Goal: Transaction & Acquisition: Purchase product/service

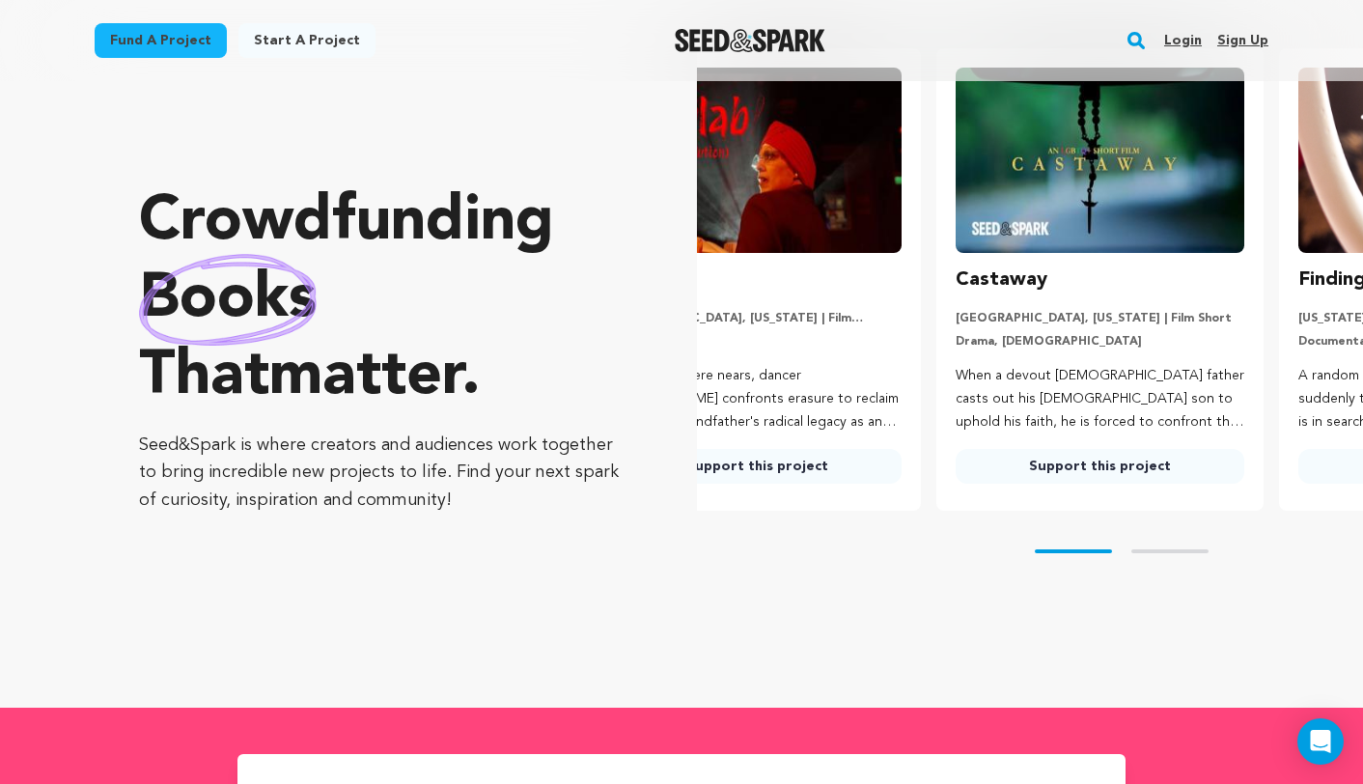
scroll to position [0, 11]
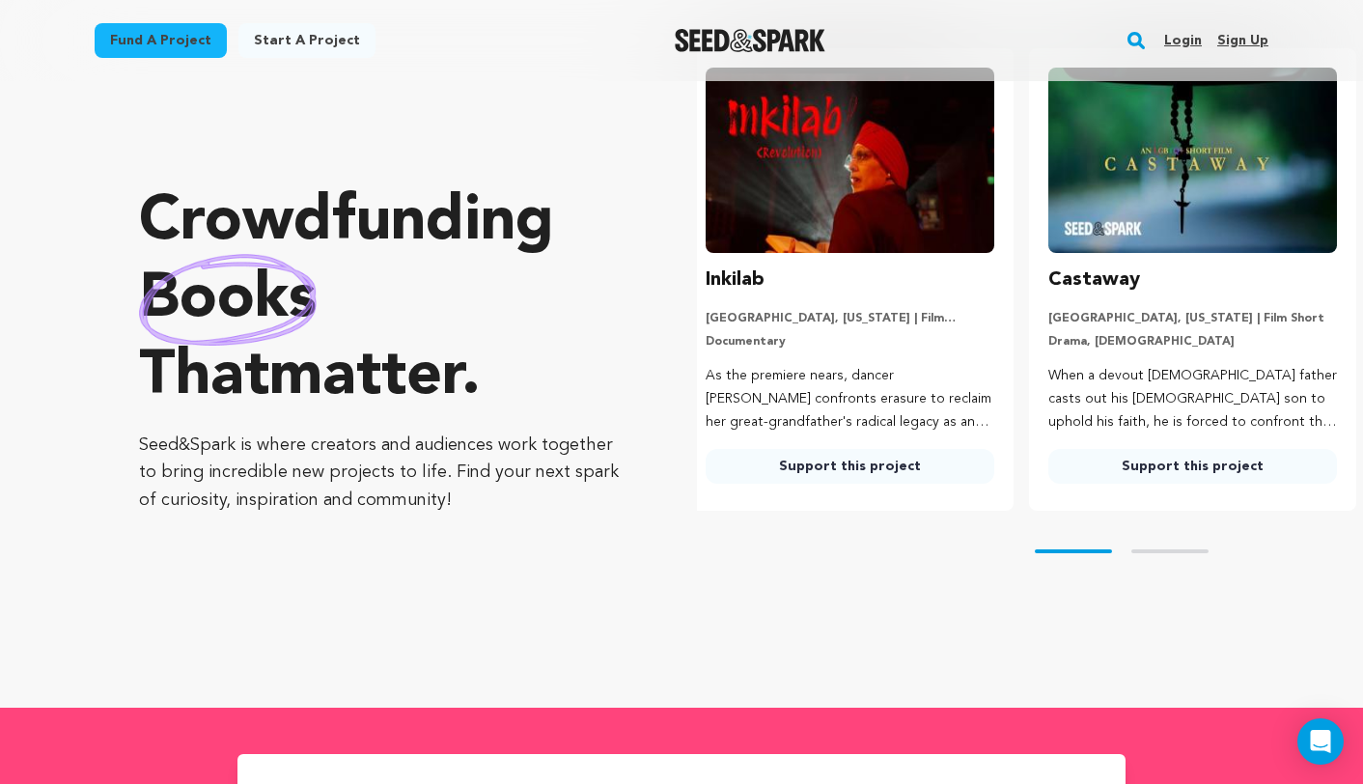
click at [1147, 476] on link "Support this project" at bounding box center [1193, 466] width 289 height 35
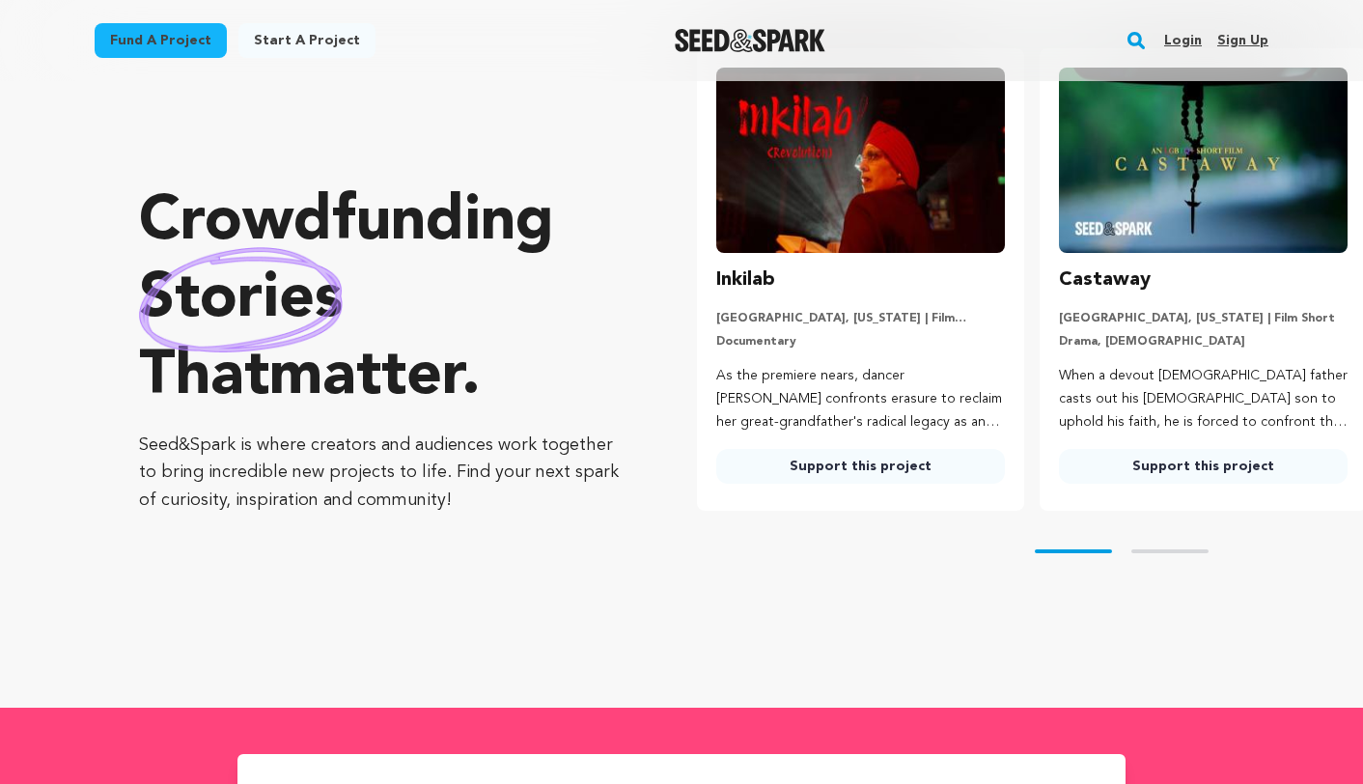
scroll to position [91, 0]
click at [792, 450] on link "Support this project" at bounding box center [860, 466] width 289 height 35
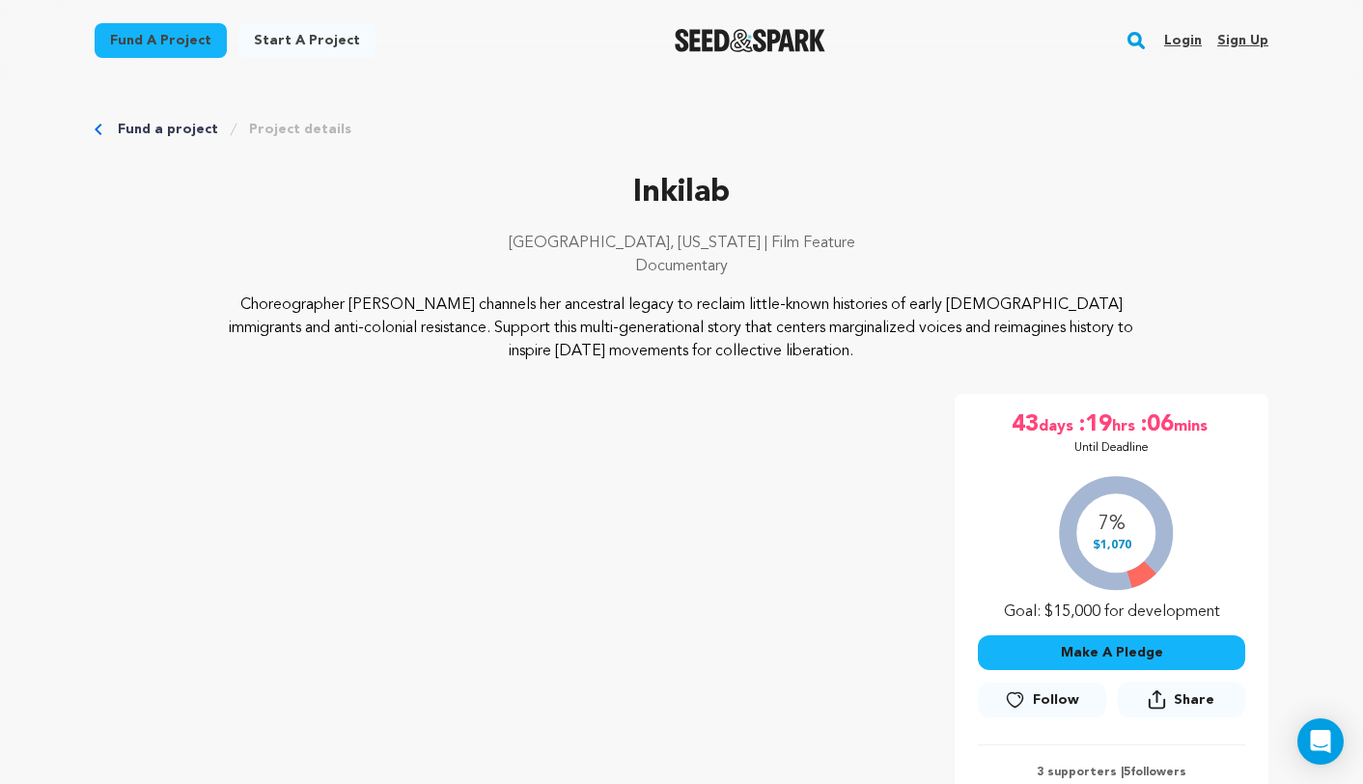
click at [197, 128] on link "Fund a project" at bounding box center [168, 129] width 100 height 19
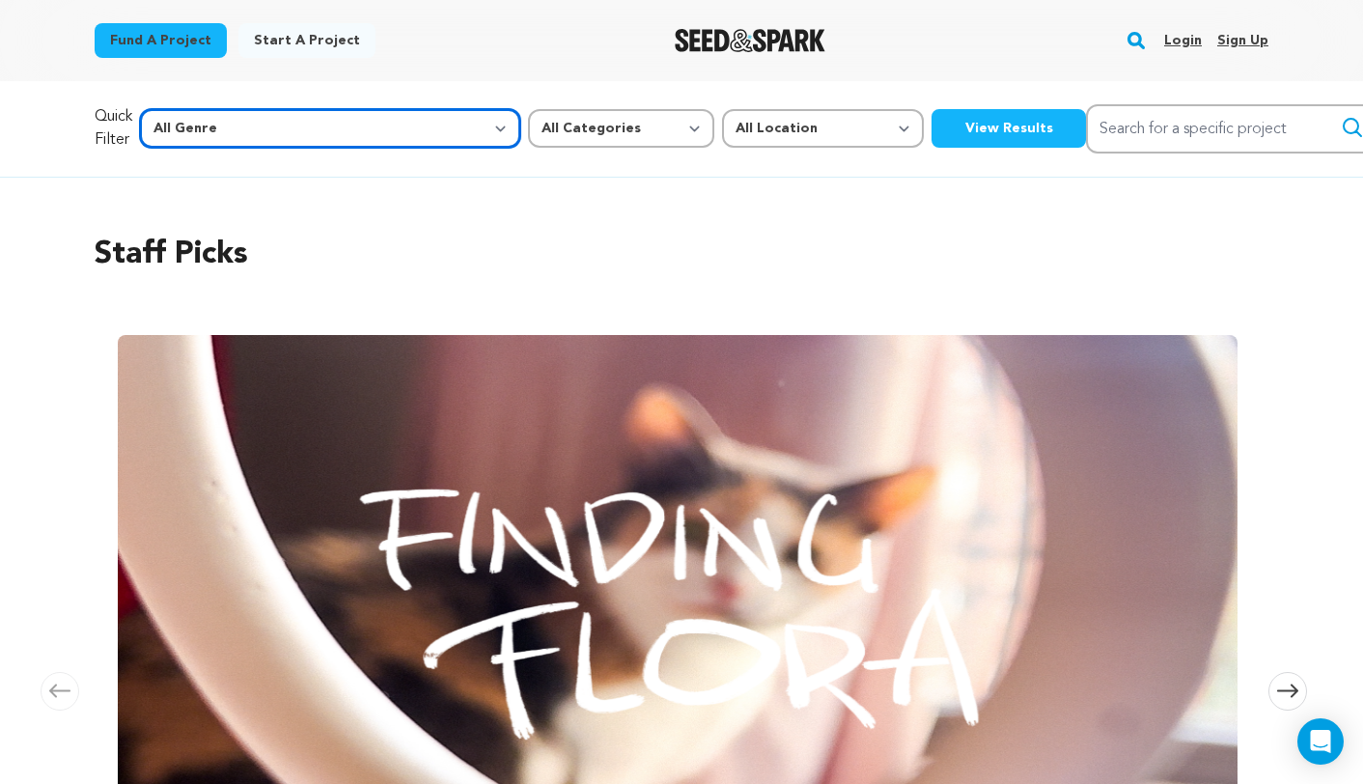
click at [341, 130] on select "All Genre Action Adventure Afrobeat Alternative Ambient Animation Bebop Big Ban…" at bounding box center [330, 128] width 380 height 39
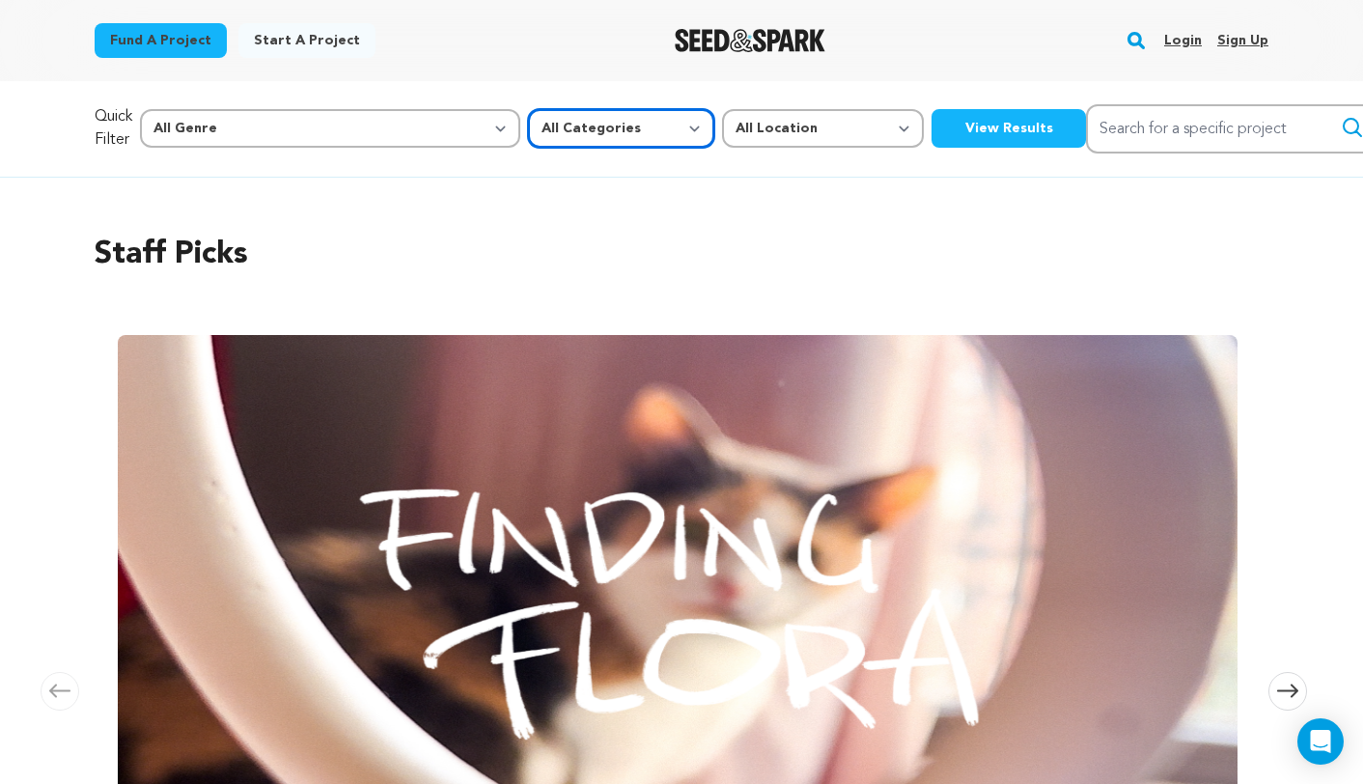
click at [528, 141] on select "All Categories Film Feature Film Short Series Music Video Comics Artist Residen…" at bounding box center [621, 128] width 186 height 39
select select "382"
click at [528, 109] on select "All Categories Film Feature Film Short Series Music Video Comics Artist Residen…" at bounding box center [621, 128] width 186 height 39
click at [932, 121] on button "View Results" at bounding box center [1009, 128] width 154 height 39
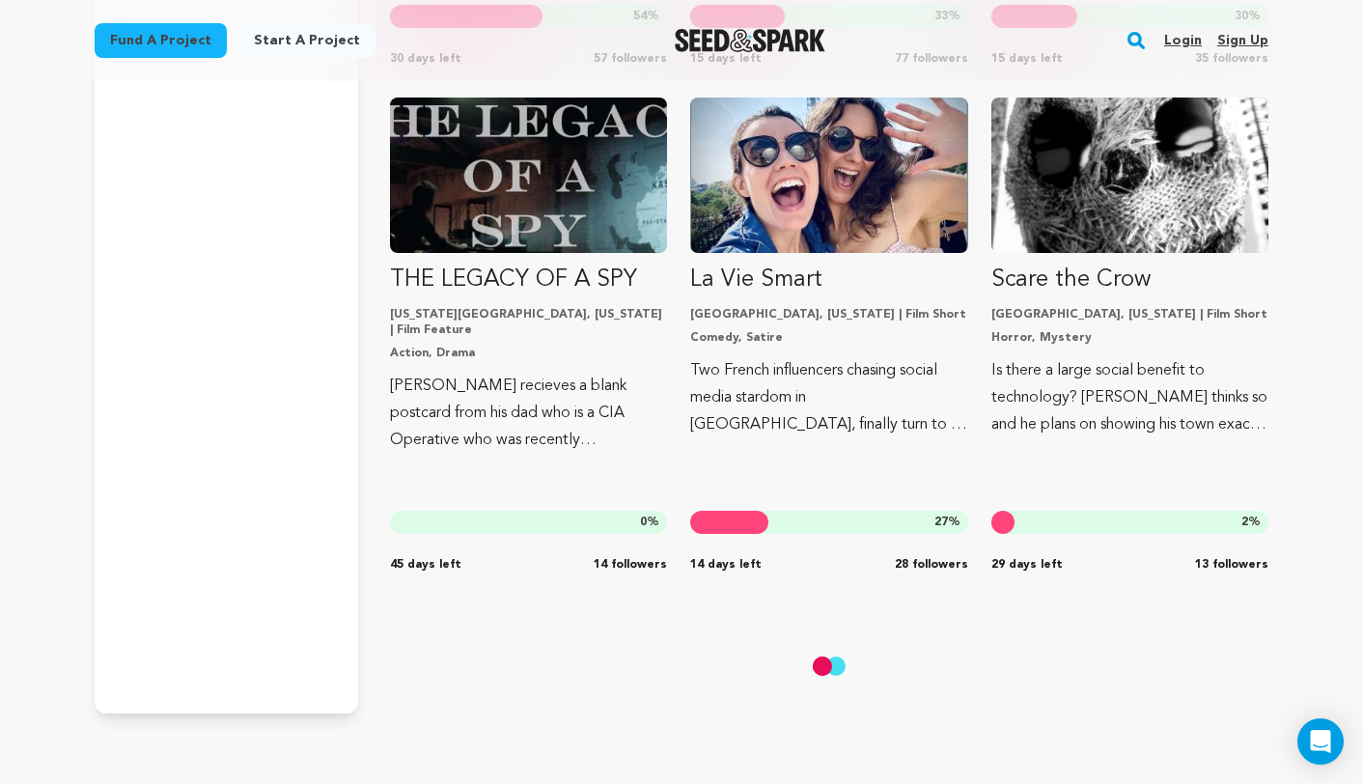
scroll to position [14323, 0]
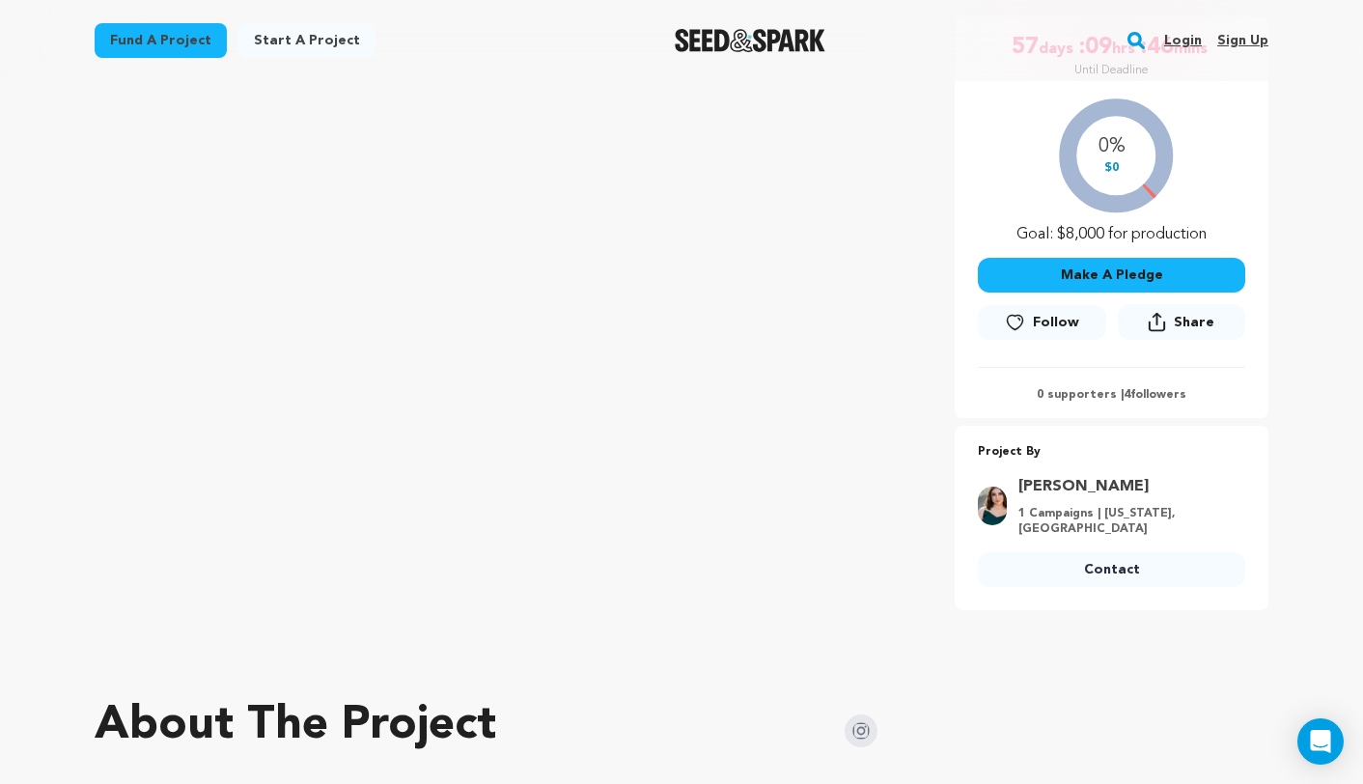
scroll to position [349, 0]
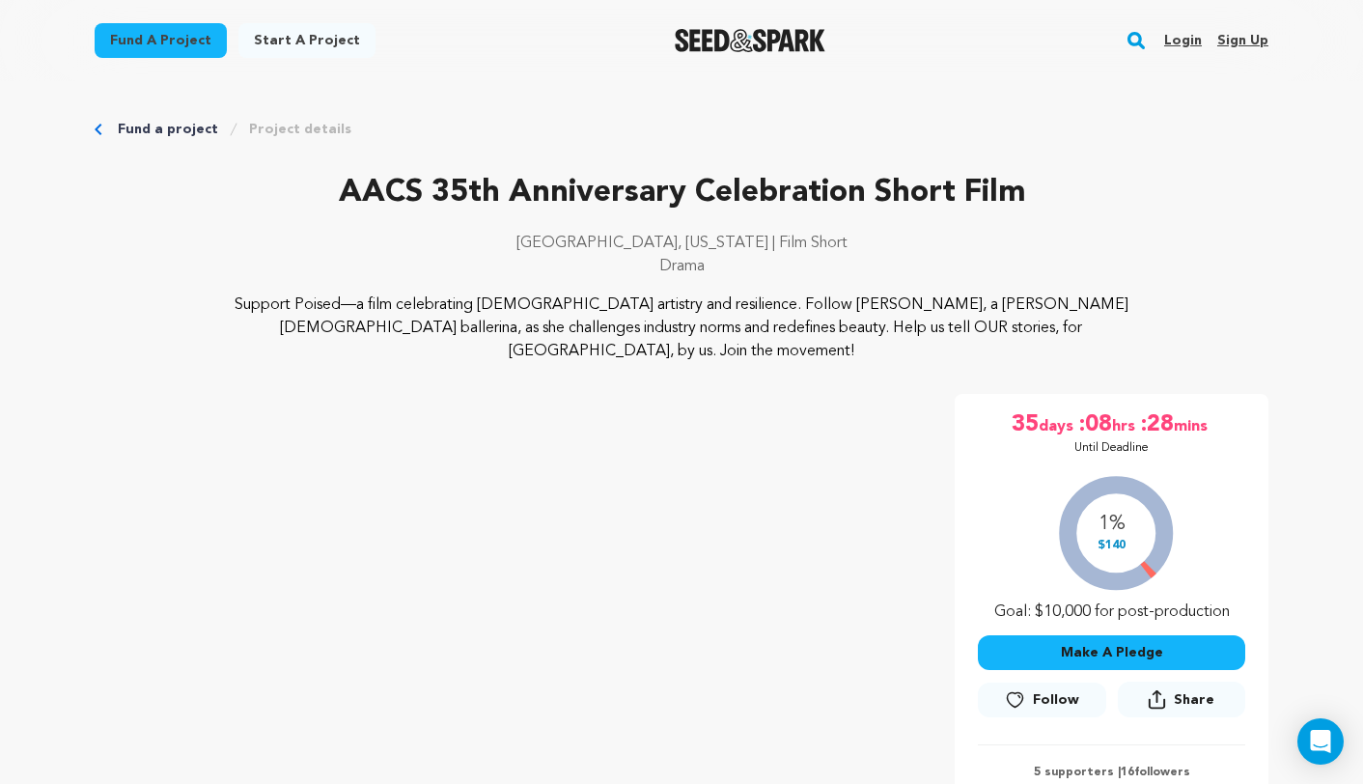
click at [1139, 39] on rect "button" at bounding box center [1136, 40] width 23 height 23
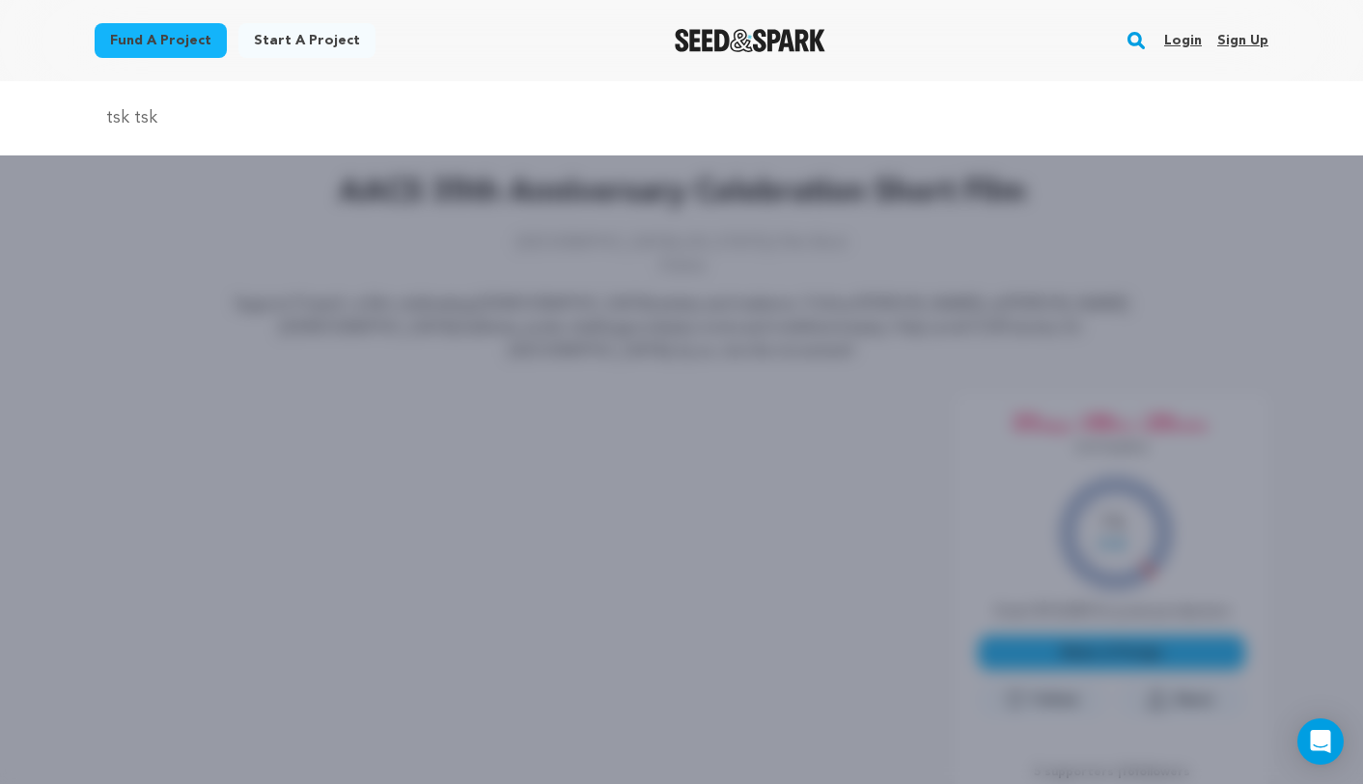
type input "tsk tsk"
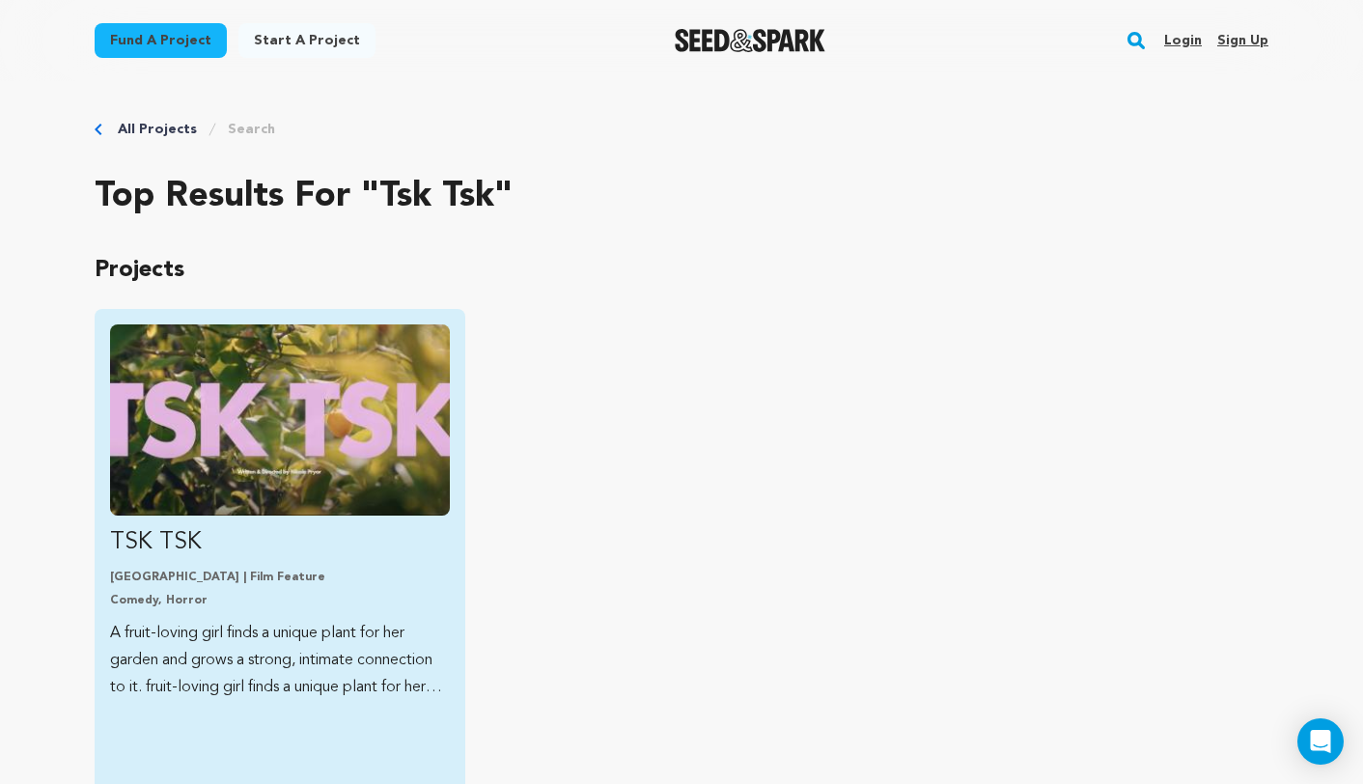
click at [349, 382] on img "Fund TSK TSK" at bounding box center [280, 419] width 340 height 191
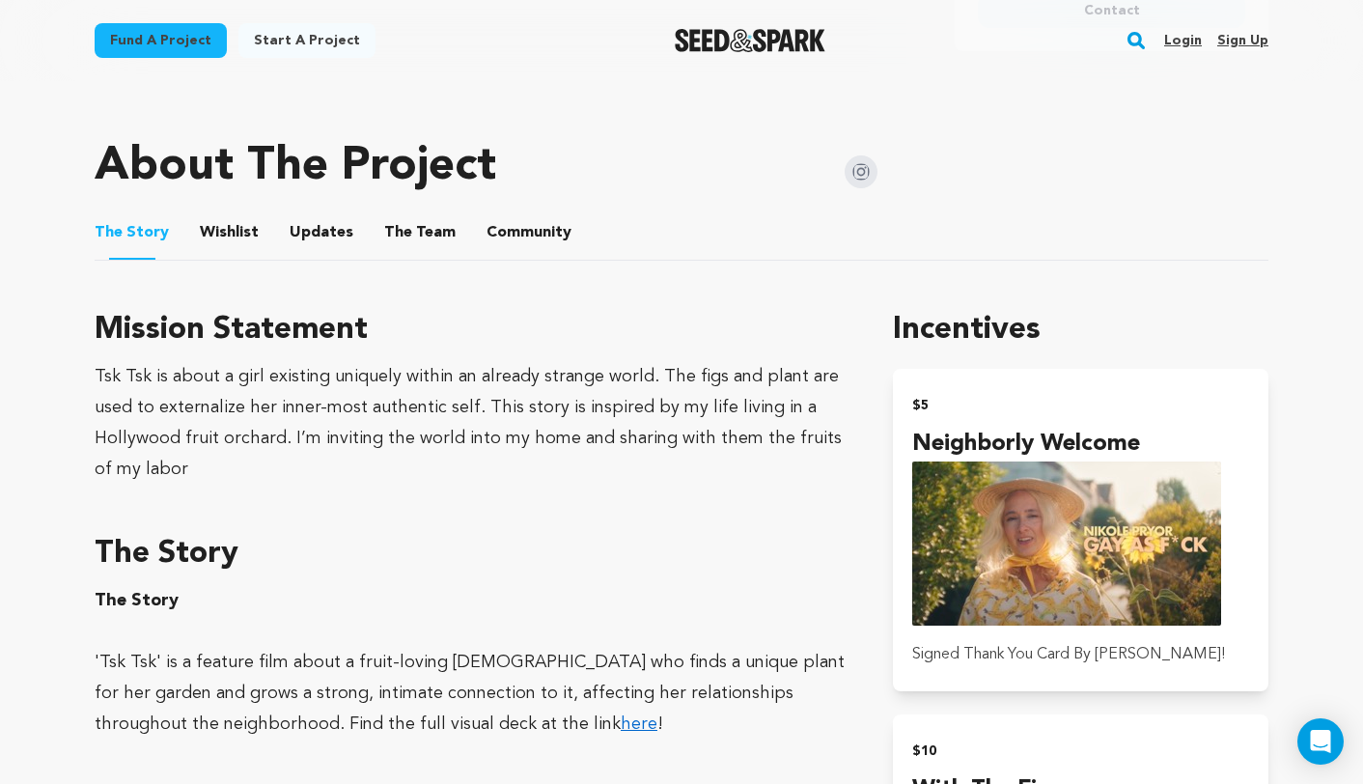
scroll to position [981, 0]
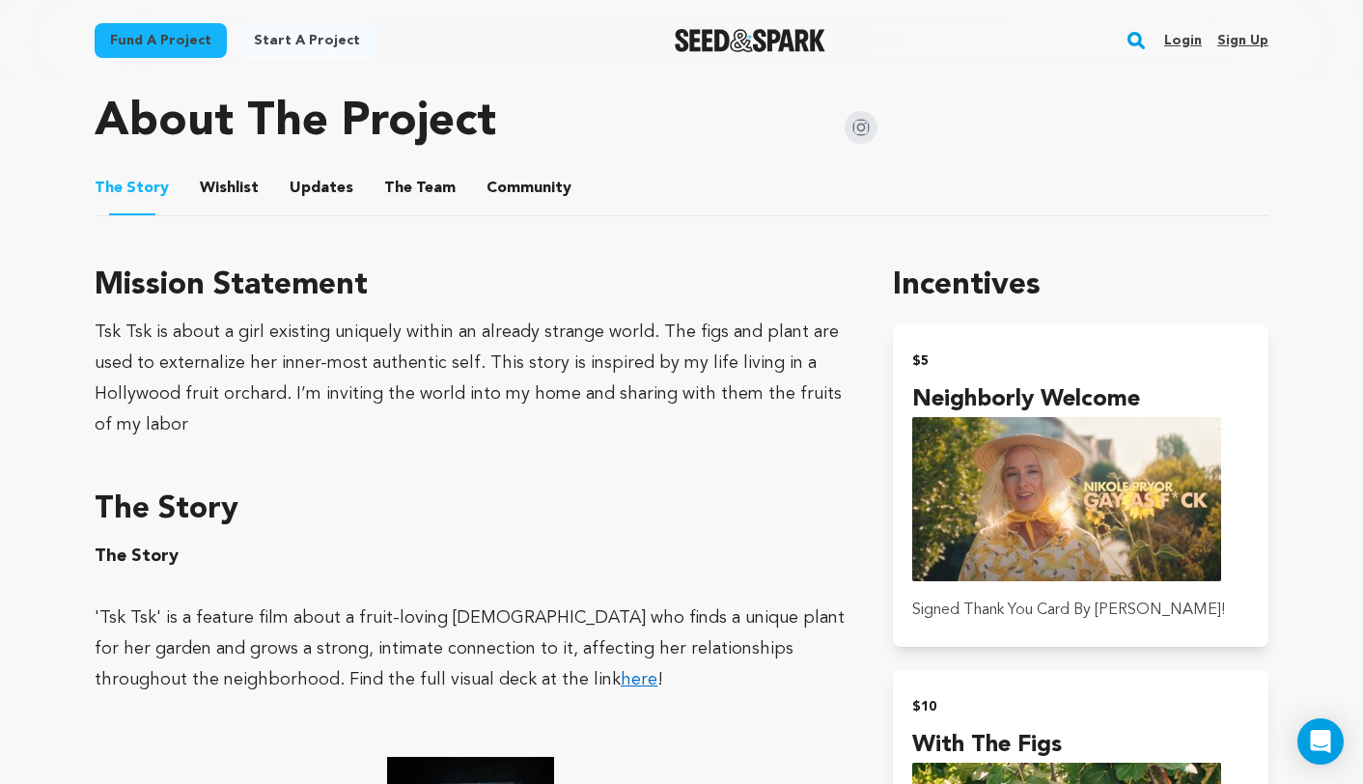
click at [403, 186] on button "The Team" at bounding box center [420, 192] width 46 height 46
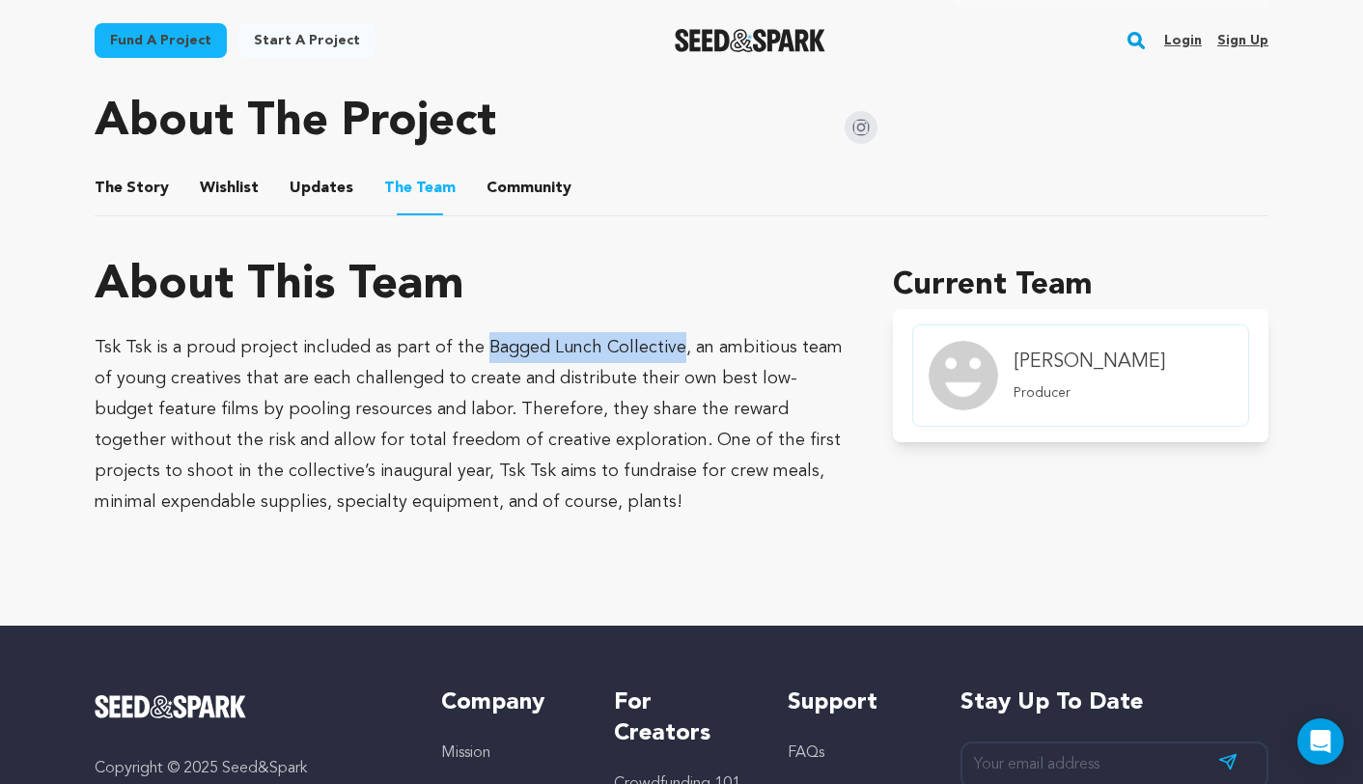
drag, startPoint x: 472, startPoint y: 346, endPoint x: 663, endPoint y: 338, distance: 191.3
click at [663, 339] on span "Tsk Tsk is a proud project included as part of the Bagged Lunch Collective, an …" at bounding box center [469, 425] width 748 height 172
